Goal: Information Seeking & Learning: Learn about a topic

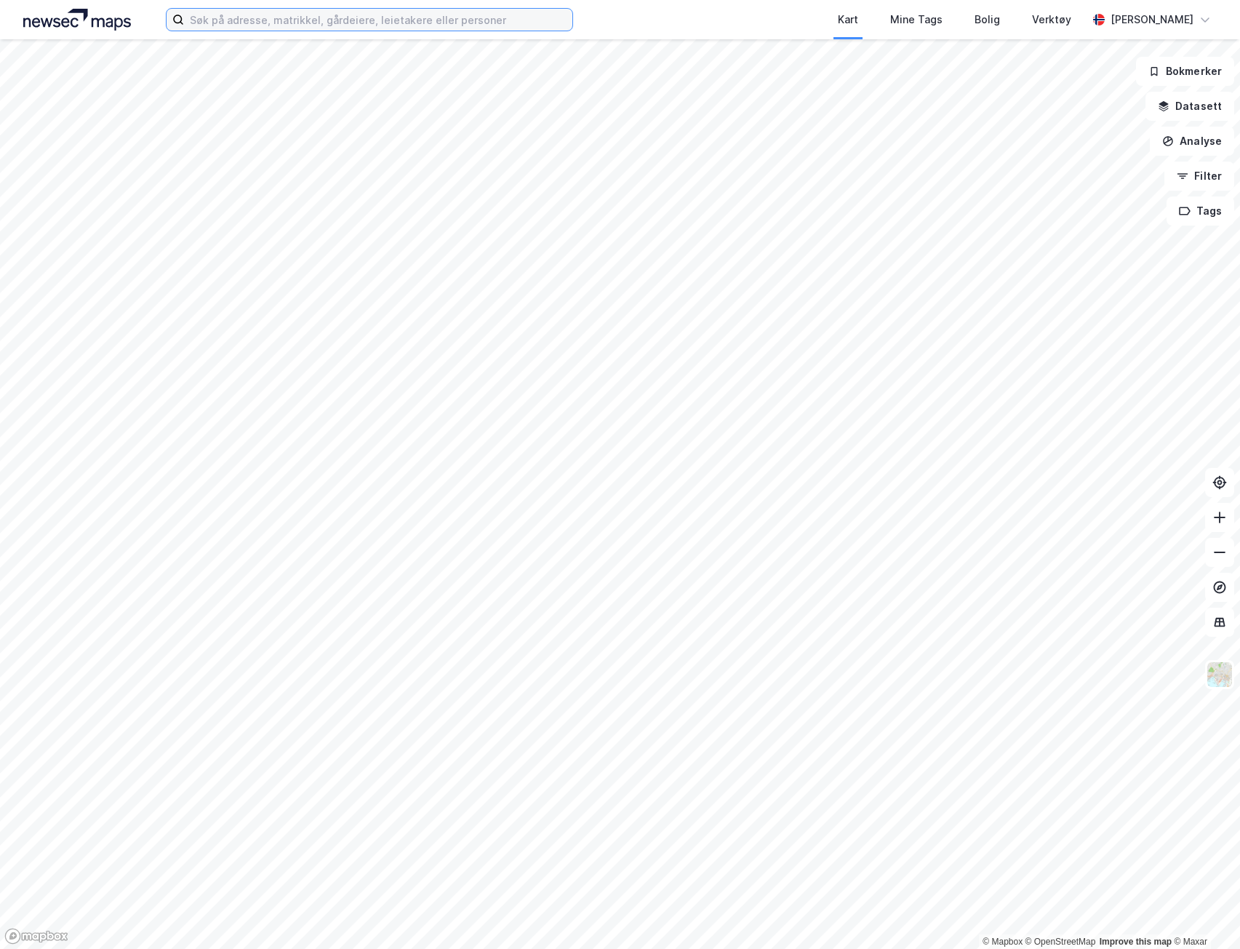
click at [298, 16] on input at bounding box center [378, 20] width 388 height 22
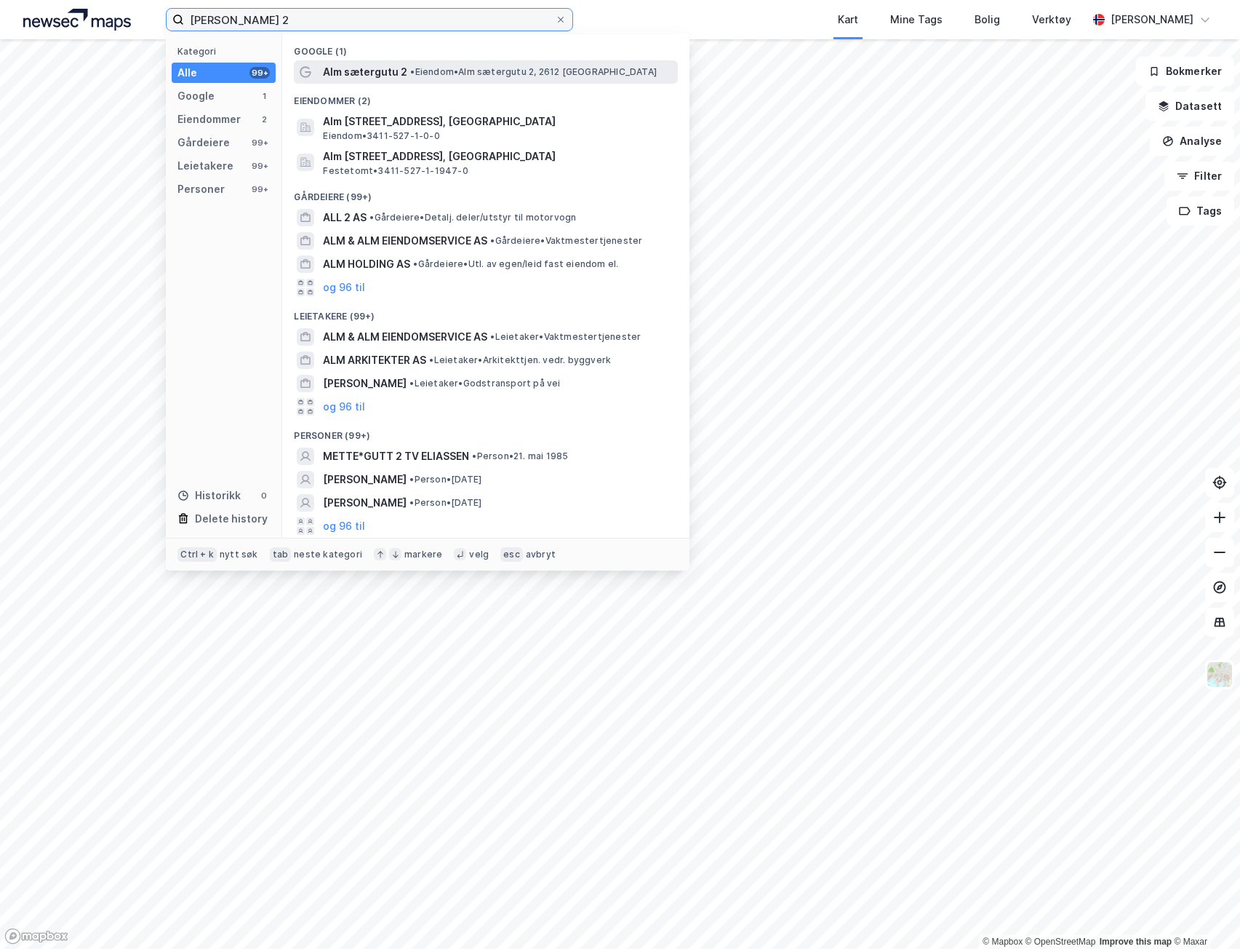
type input "[PERSON_NAME] 2"
click at [497, 73] on span "• Eiendom • Alm sætergutu 2, 2612 [GEOGRAPHIC_DATA]" at bounding box center [533, 72] width 247 height 12
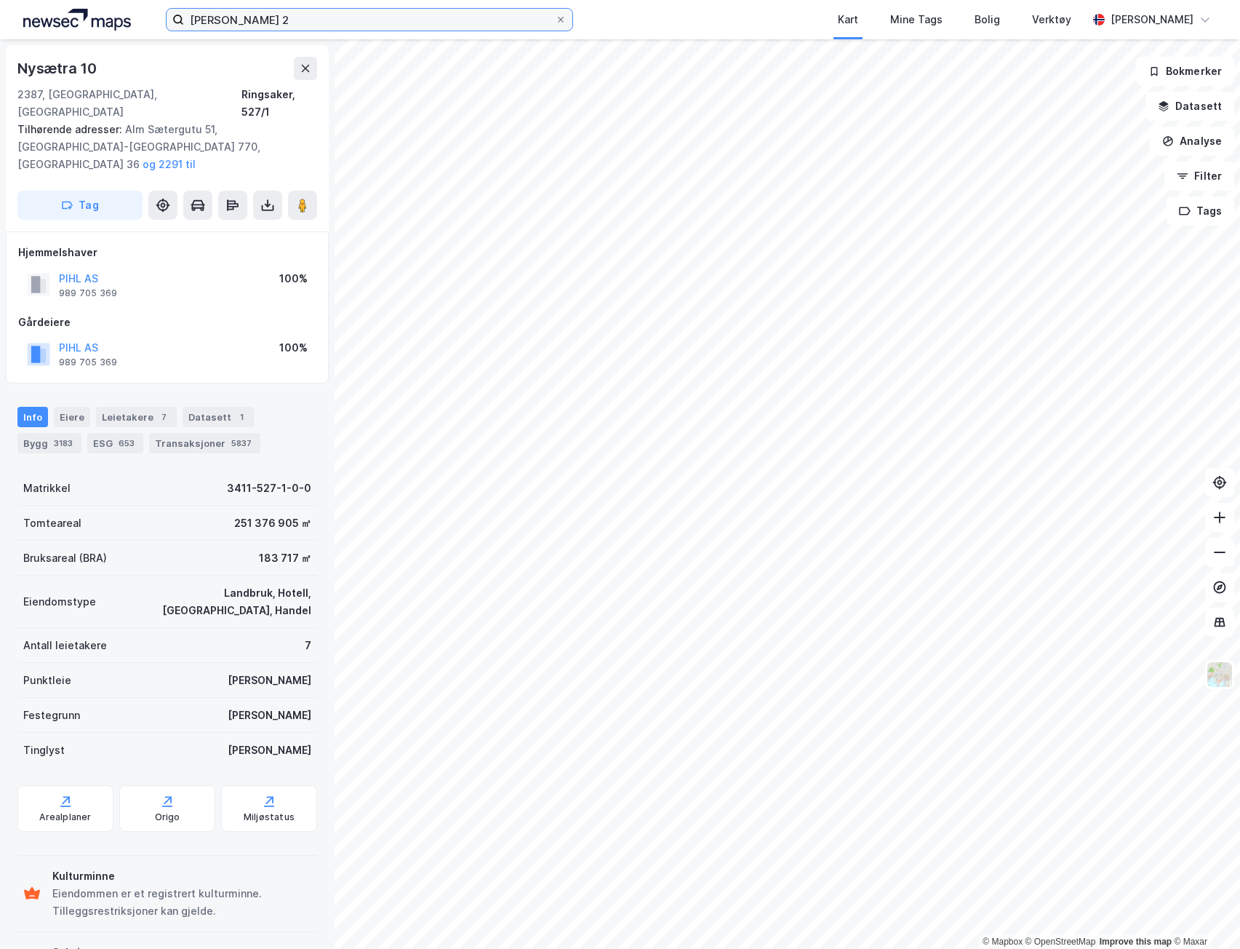
click at [336, 14] on input "[PERSON_NAME] 2" at bounding box center [369, 20] width 371 height 22
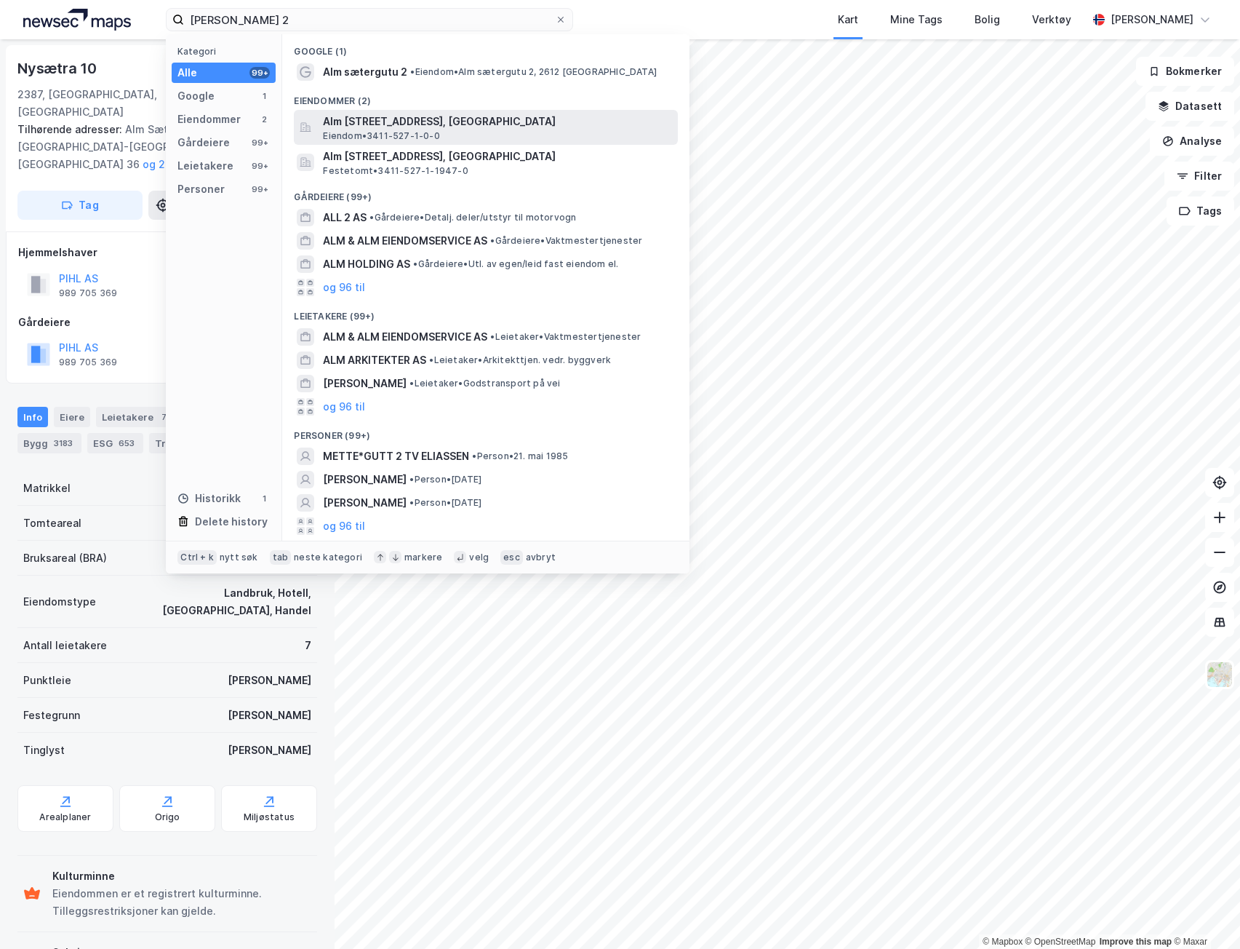
click at [501, 121] on span "Alm [STREET_ADDRESS], [GEOGRAPHIC_DATA]" at bounding box center [497, 121] width 349 height 17
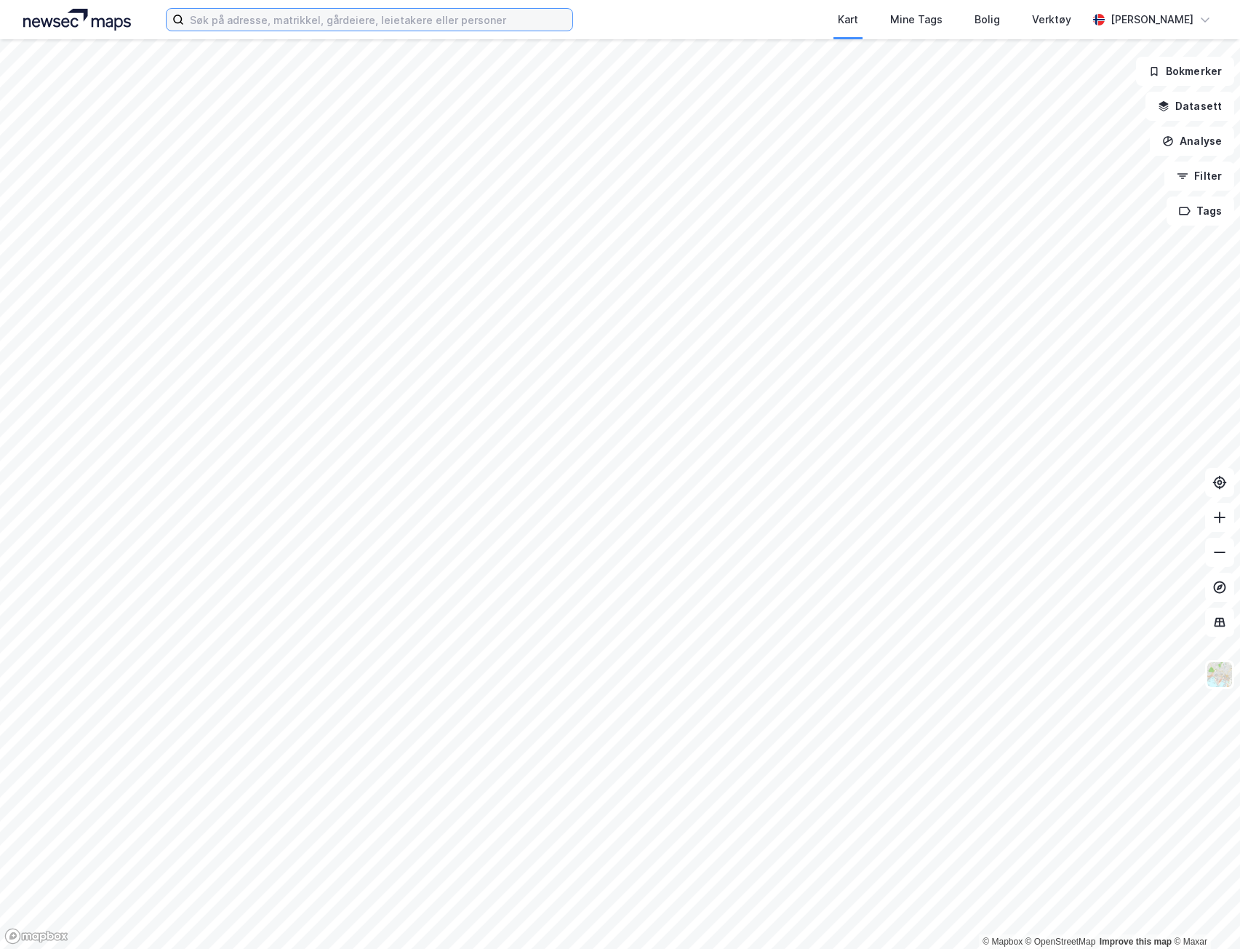
click at [515, 25] on input at bounding box center [378, 20] width 388 height 22
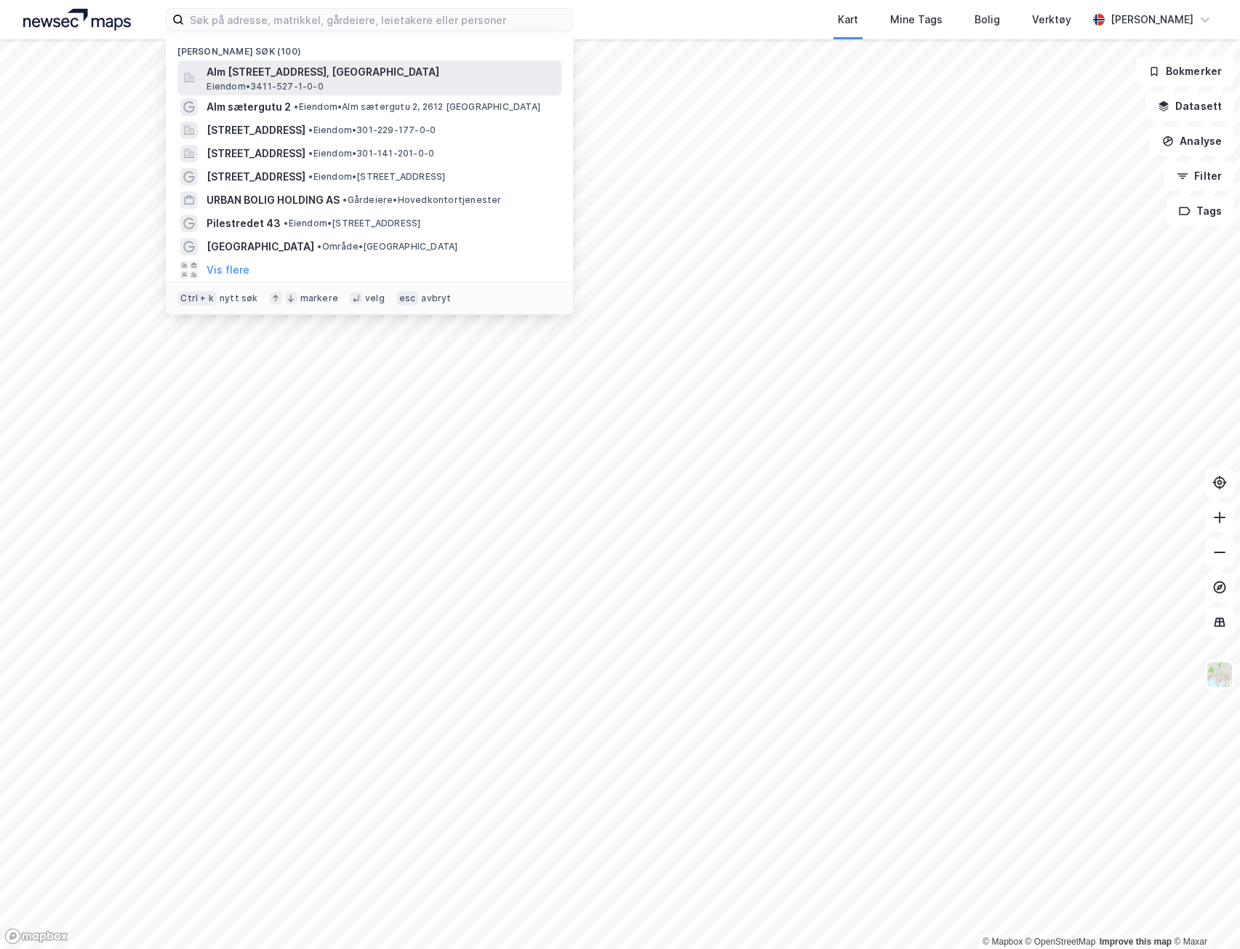
click at [417, 83] on div "Alm sætergutu 2, 2612, SJUSJØEN, [GEOGRAPHIC_DATA] • 3411-527-1-0-0" at bounding box center [383, 77] width 352 height 29
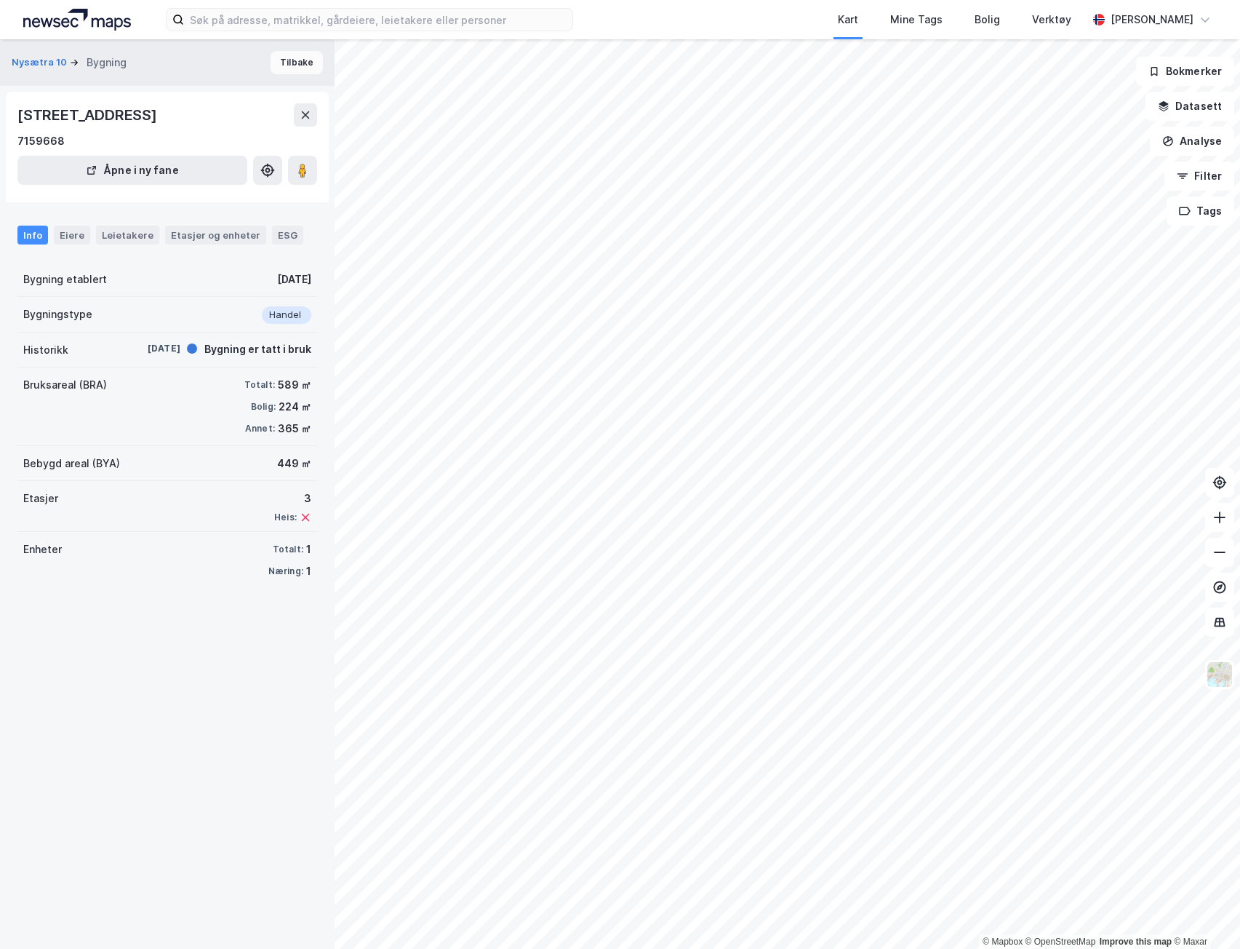
click at [292, 54] on button "Tilbake" at bounding box center [297, 62] width 52 height 23
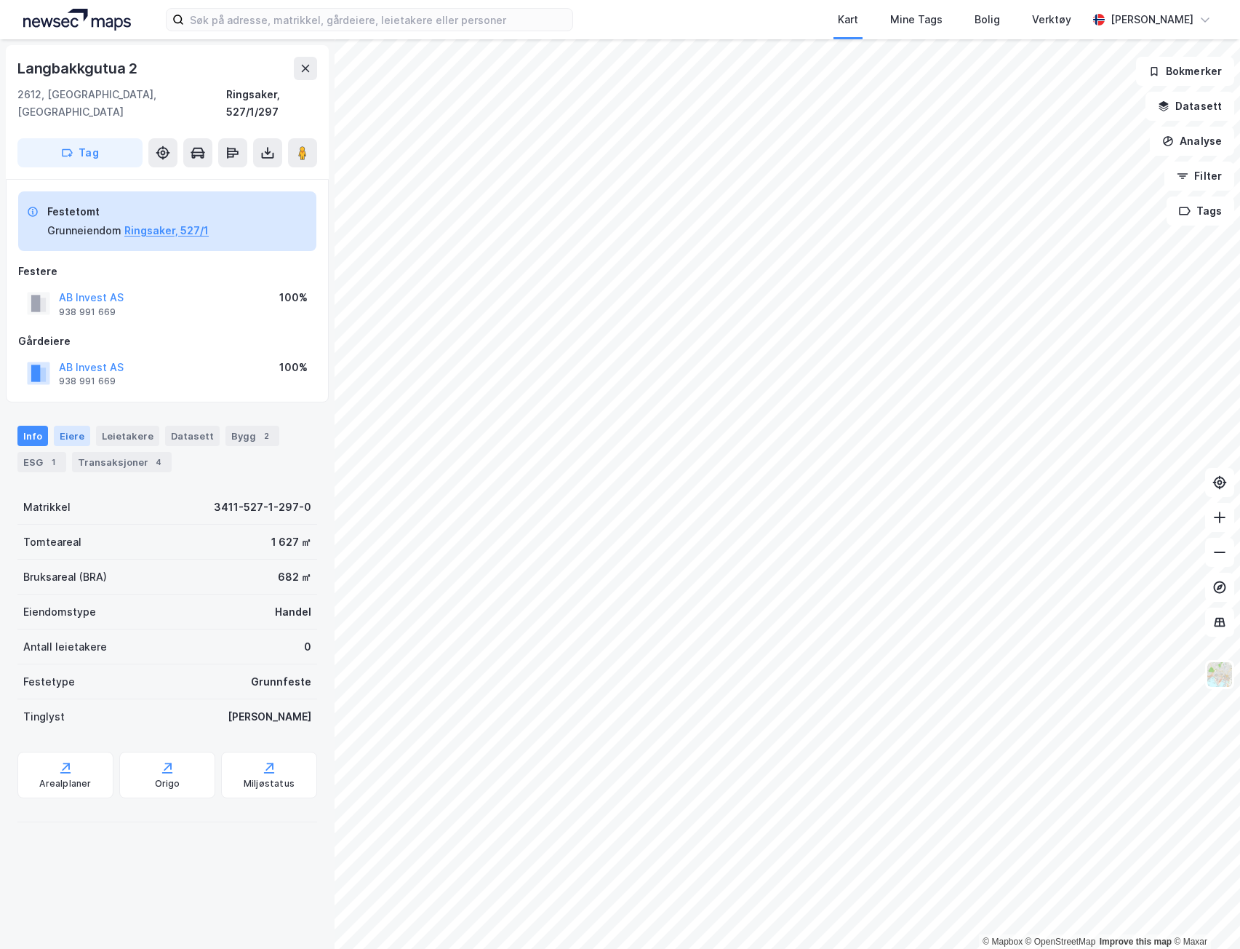
click at [76, 426] on div "Eiere" at bounding box center [72, 436] width 36 height 20
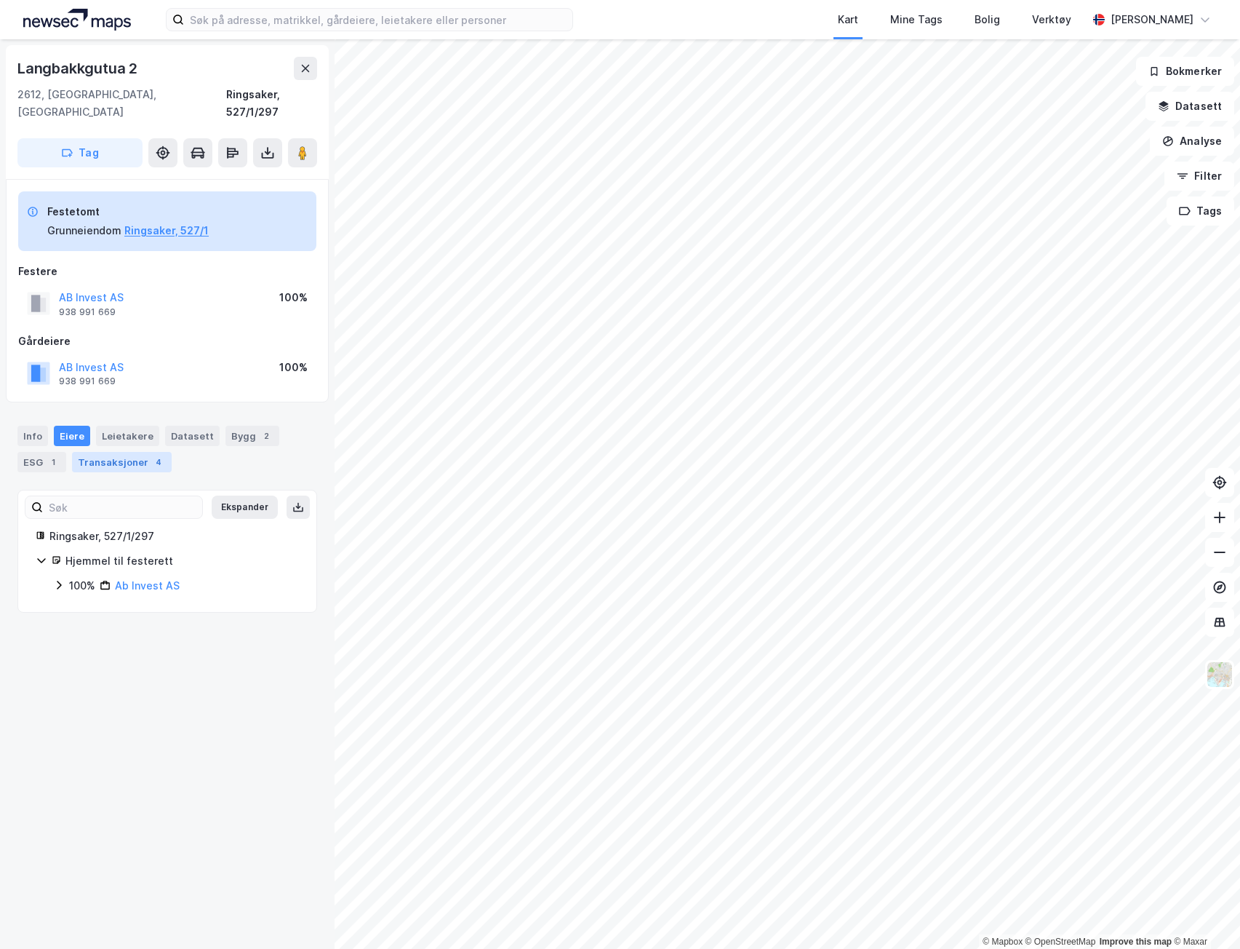
click at [151, 455] on div "4" at bounding box center [158, 462] width 15 height 15
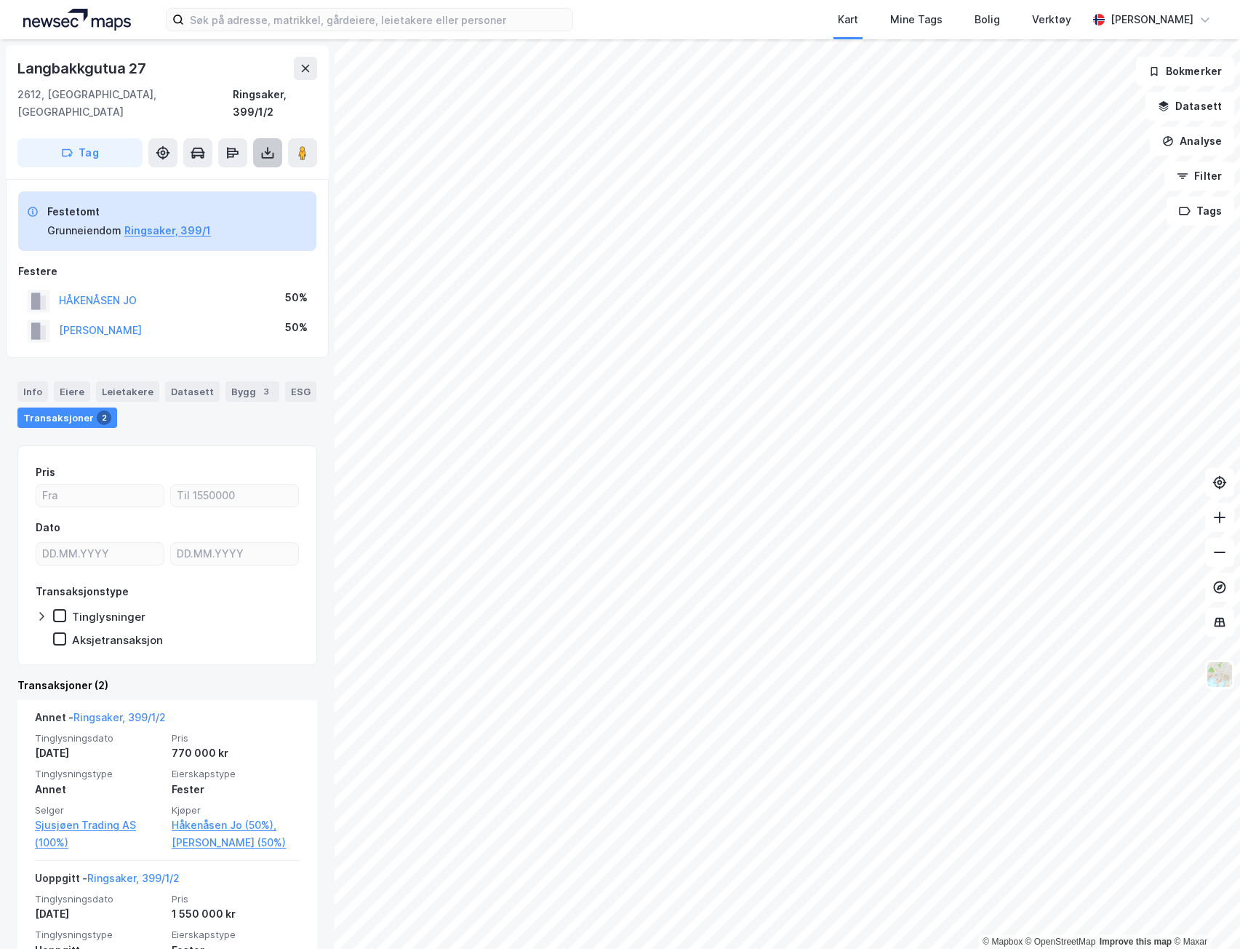
click at [259, 140] on button at bounding box center [267, 152] width 29 height 29
click at [75, 381] on div "Eiere" at bounding box center [72, 391] width 36 height 20
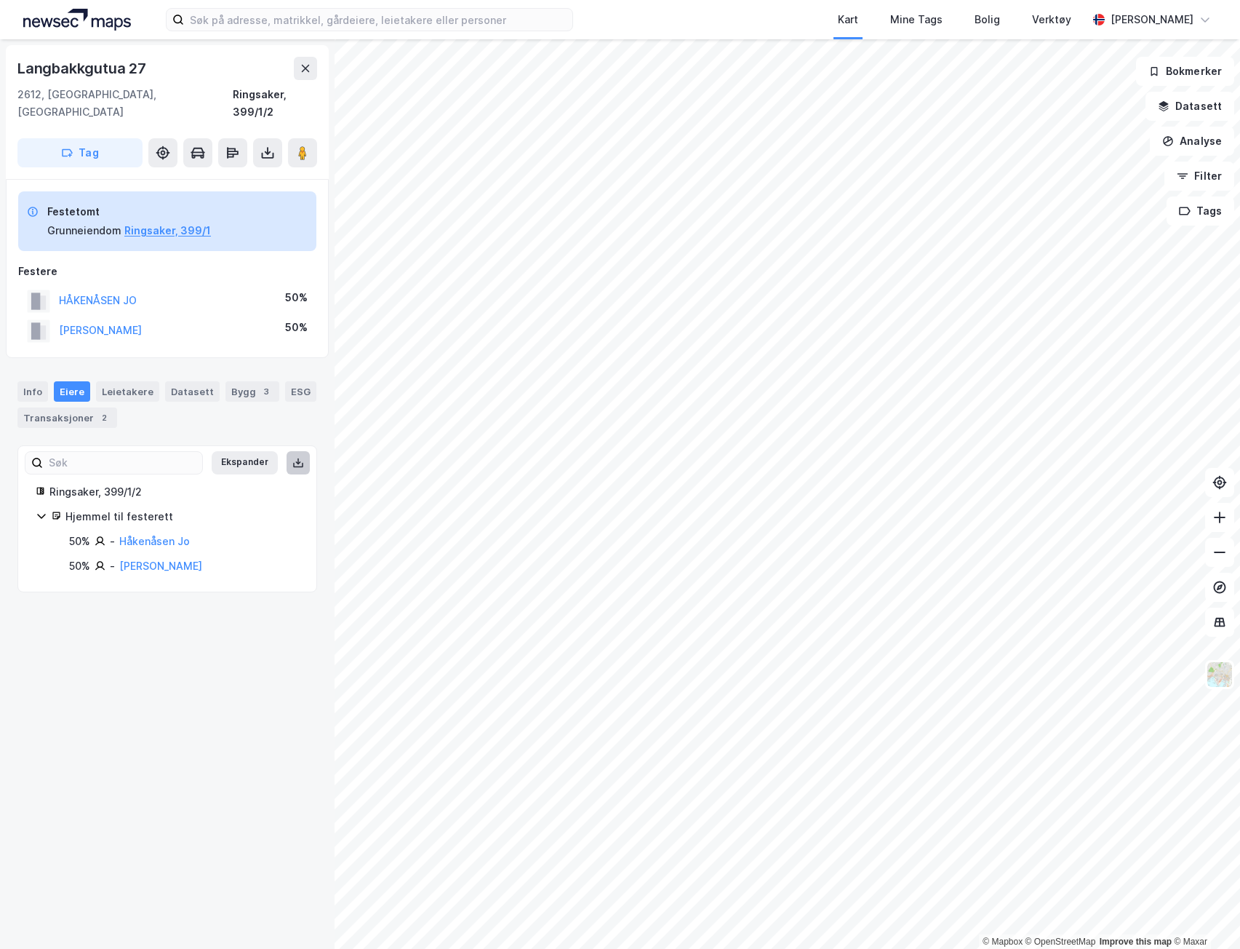
click at [292, 457] on icon at bounding box center [298, 463] width 12 height 12
click at [266, 145] on icon at bounding box center [267, 152] width 15 height 15
click at [238, 176] on div "Last ned grunnbok" at bounding box center [195, 182] width 84 height 12
click at [215, 652] on div "Langbakkgutua 27 2612, Sjusjøen, Innlandet Ringsaker, 399/1/2 Tag Last ned grun…" at bounding box center [167, 493] width 335 height 909
click at [31, 381] on div "Info" at bounding box center [32, 391] width 31 height 20
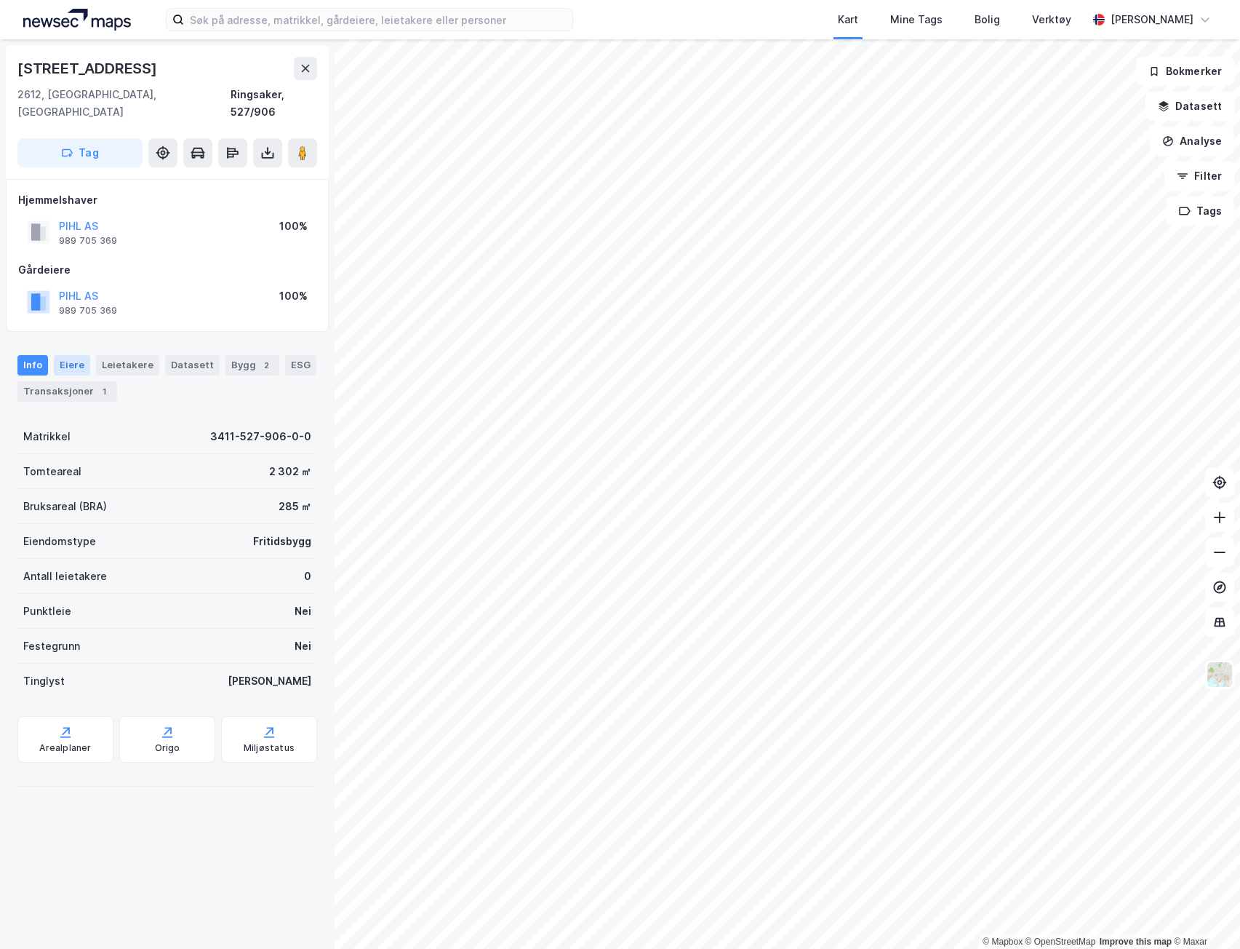
click at [81, 355] on div "Eiere" at bounding box center [72, 365] width 36 height 20
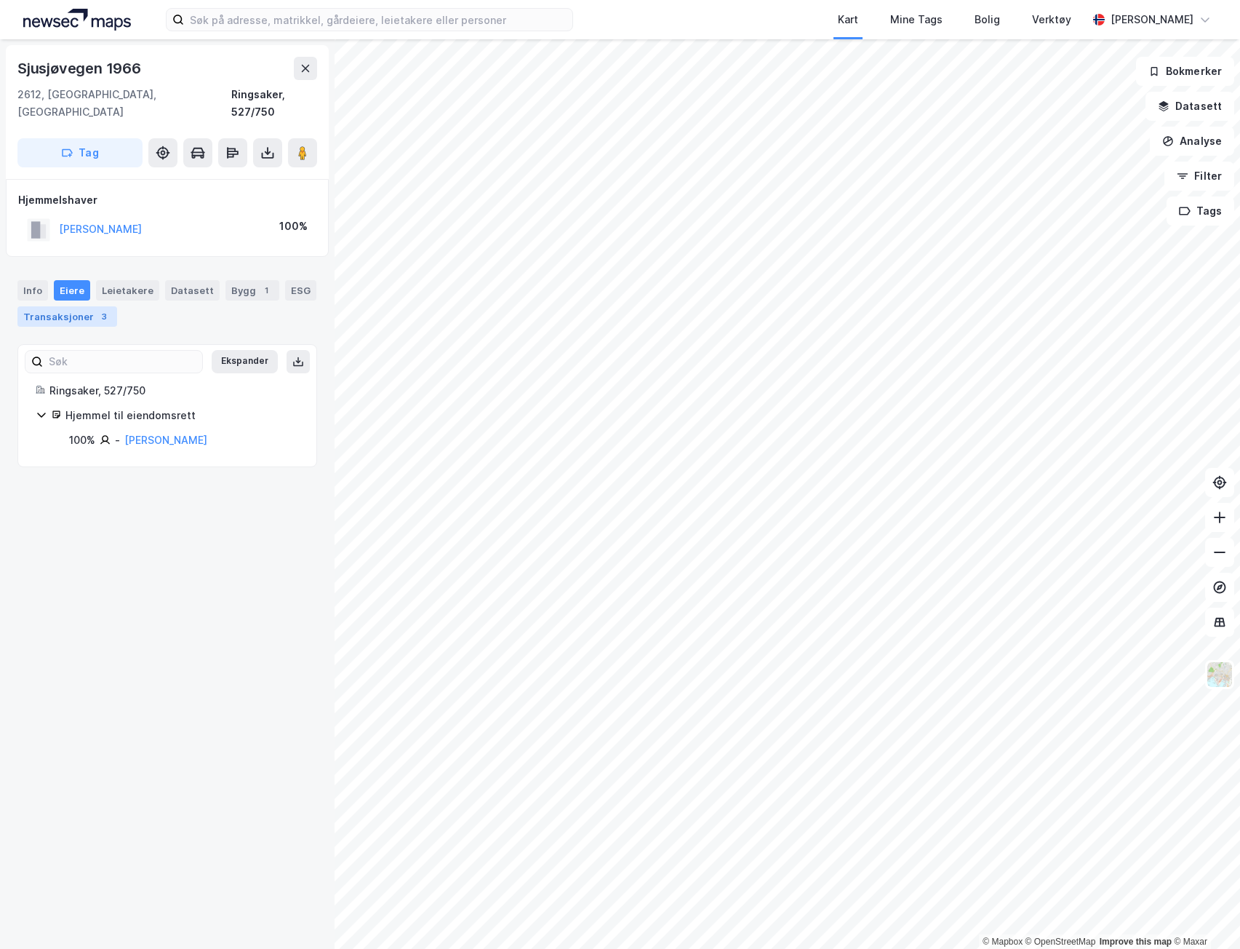
click at [87, 306] on div "Transaksjoner 3" at bounding box center [67, 316] width 100 height 20
